Goal: Information Seeking & Learning: Learn about a topic

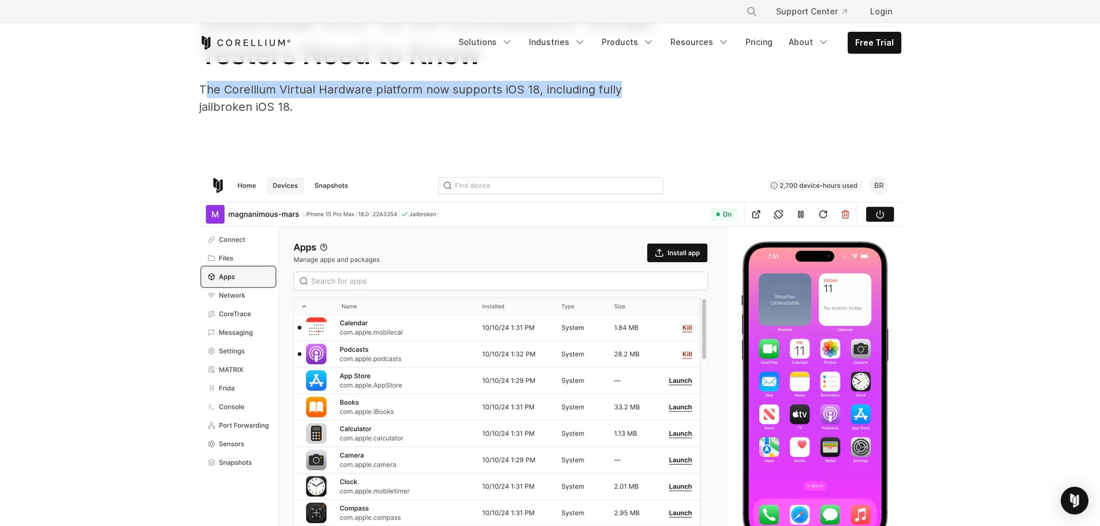
drag, startPoint x: 209, startPoint y: 94, endPoint x: 616, endPoint y: 91, distance: 407.1
click at [616, 91] on div "The Corellium Virtual Hardware platform now supports iOS 18, including fully ja…" at bounding box center [430, 98] width 462 height 35
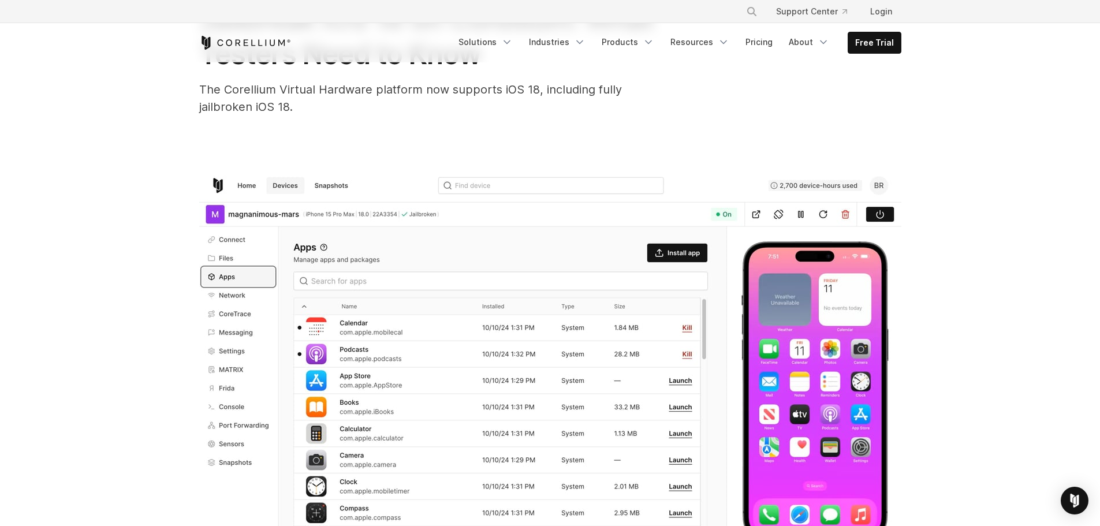
click at [372, 144] on div "Jailbreak iOS 18 on Corellium: What Testers Need to Know The Corellium Virtual …" at bounding box center [550, 299] width 739 height 704
drag, startPoint x: 500, startPoint y: 89, endPoint x: 296, endPoint y: 117, distance: 205.8
click at [296, 117] on div "Jailbreak iOS 18 on Corellium: What Testers Need to Know The Corellium Virtual …" at bounding box center [550, 299] width 739 height 704
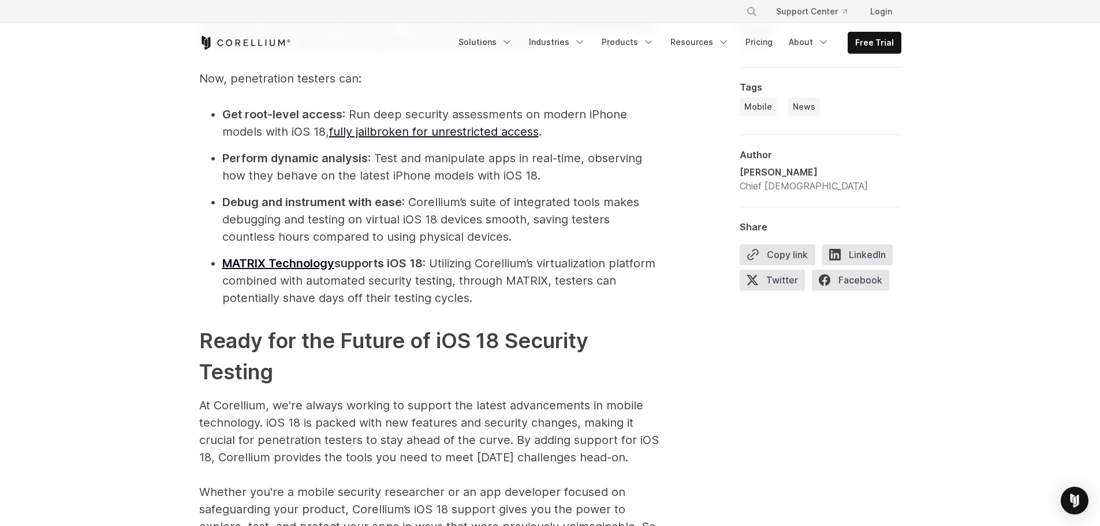
scroll to position [1501, 0]
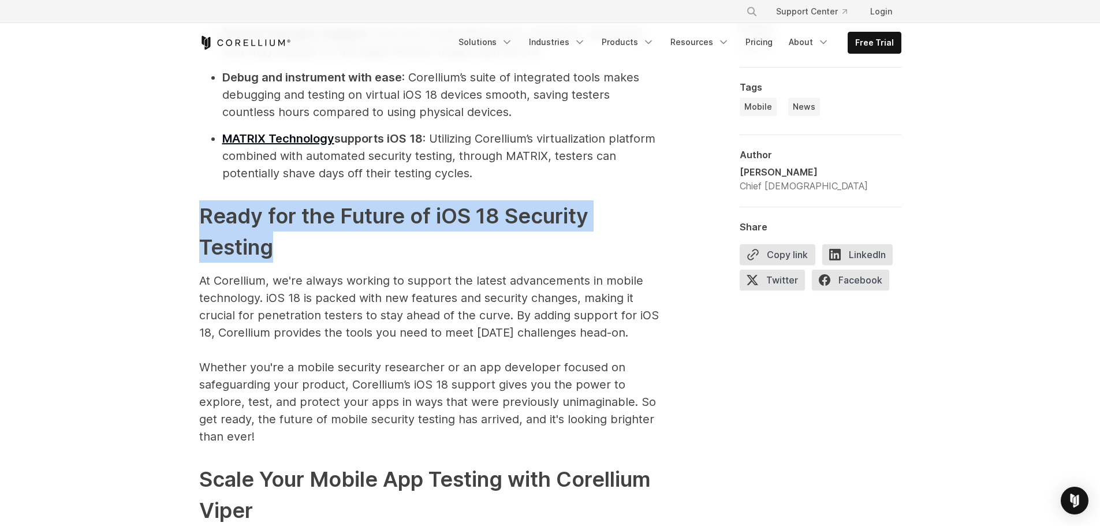
drag, startPoint x: 204, startPoint y: 219, endPoint x: 273, endPoint y: 244, distance: 72.9
click at [273, 244] on h2 "Ready for the Future of iOS 18 Security Testing" at bounding box center [430, 231] width 462 height 62
drag, startPoint x: 273, startPoint y: 245, endPoint x: 208, endPoint y: 219, distance: 69.0
click at [208, 219] on h2 "Ready for the Future of iOS 18 Security Testing" at bounding box center [430, 231] width 462 height 62
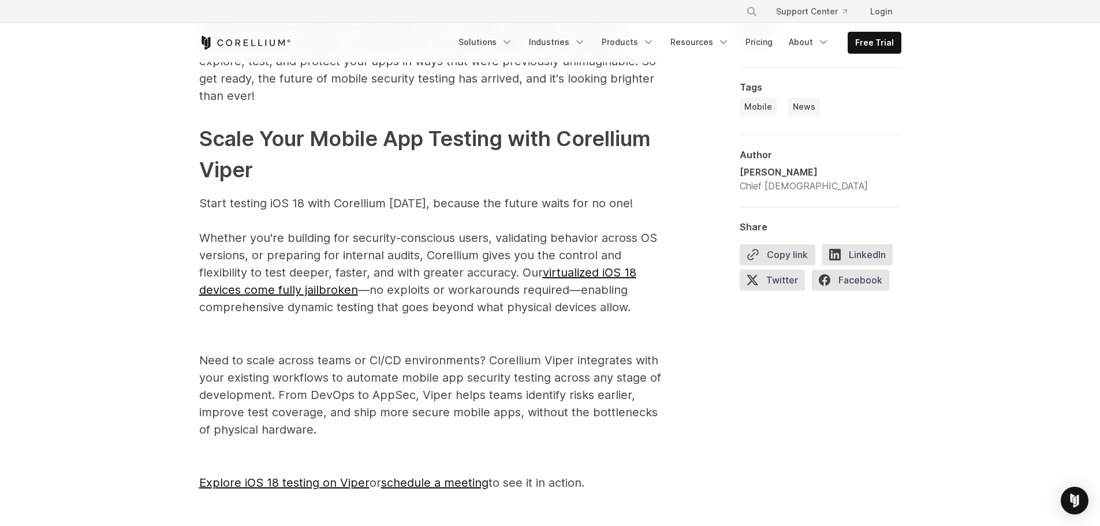
scroll to position [1906, 0]
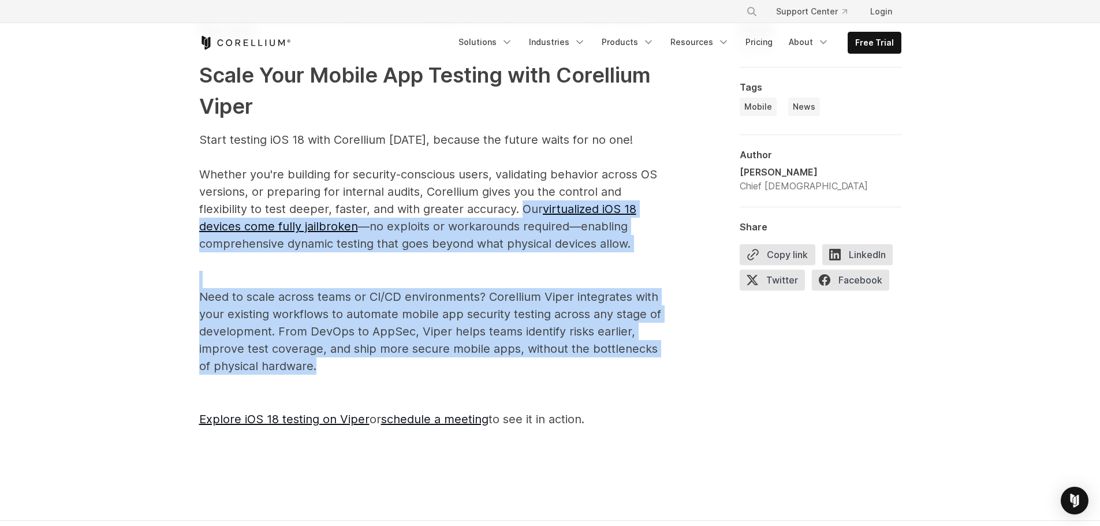
drag, startPoint x: 522, startPoint y: 205, endPoint x: 346, endPoint y: 371, distance: 241.9
click at [346, 371] on p "Need to scale across teams or CI/CD environments? Corellium Viper integrates wi…" at bounding box center [430, 323] width 462 height 104
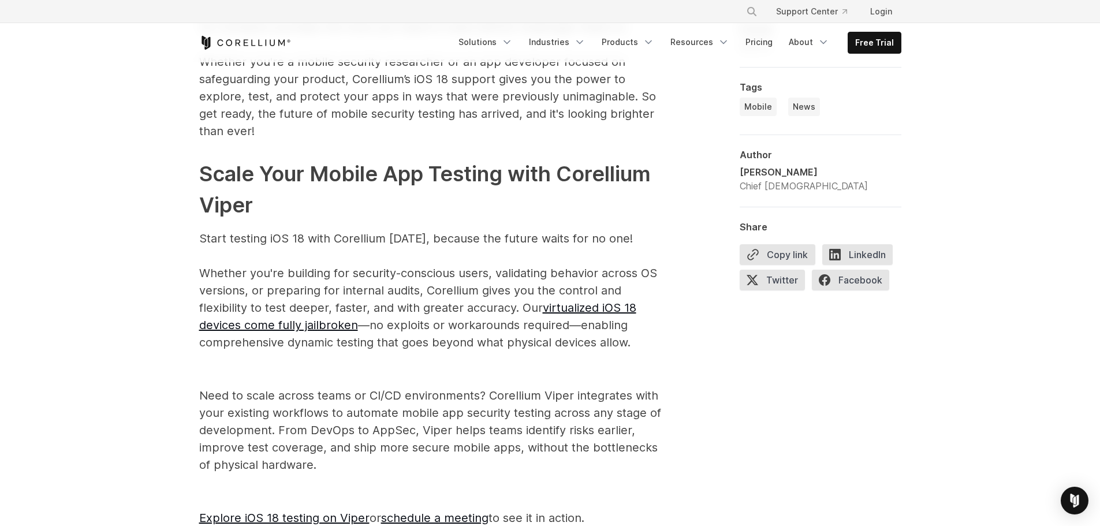
scroll to position [1732, 0]
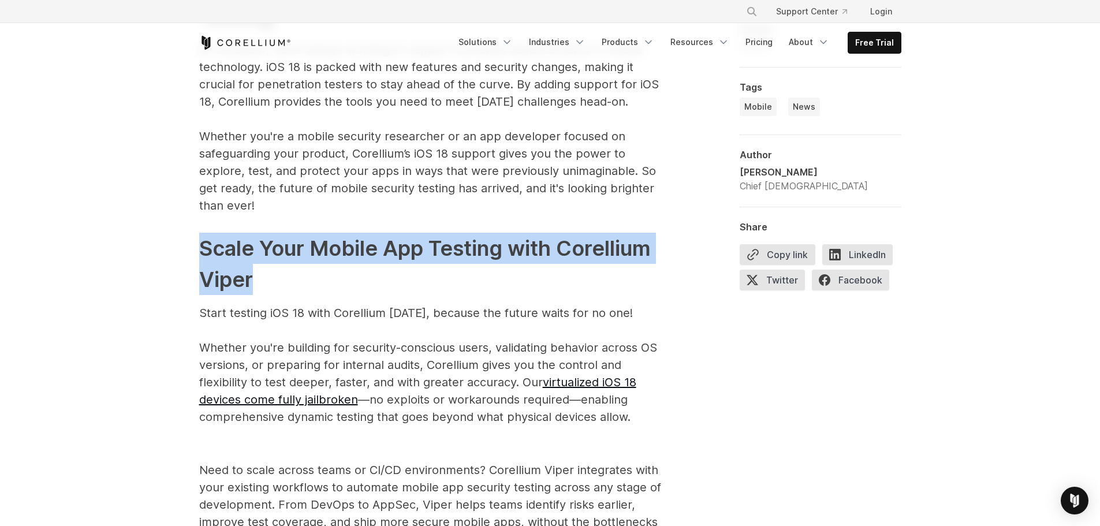
drag, startPoint x: 254, startPoint y: 278, endPoint x: 174, endPoint y: 245, distance: 86.4
